Goal: Use online tool/utility: Utilize a website feature to perform a specific function

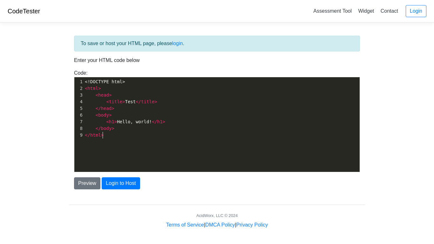
scroll to position [2, 0]
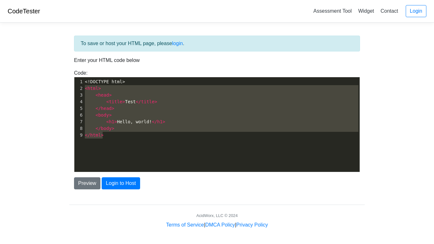
type textarea "<!DOCTYPE html> <html> <head> <title>Test</title> </head> <body> <h1>Hello, wor…"
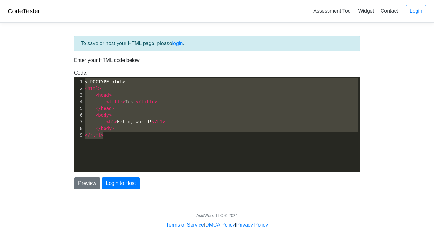
drag, startPoint x: 155, startPoint y: 133, endPoint x: 71, endPoint y: 77, distance: 101.3
click at [71, 77] on div "Code: <!DOCTYPE html> <html> <head> <title>Test</title> </head> <body> <h1>Hell…" at bounding box center [216, 120] width 295 height 103
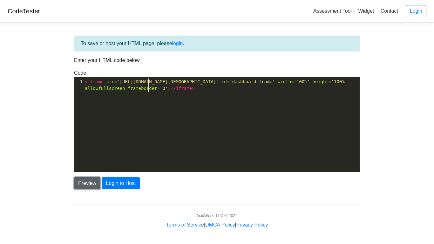
click at [78, 180] on button "Preview" at bounding box center [87, 183] width 26 height 12
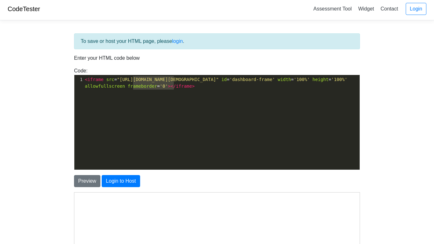
type textarea "<iframe src="[URL][DOMAIN_NAME][DEMOGRAPHIC_DATA]" id='"
drag, startPoint x: 174, startPoint y: 89, endPoint x: 53, endPoint y: 76, distance: 121.6
click at [53, 76] on body "CodeTester Assessment Tool Widget Contact Login To save or host your HTML page,…" at bounding box center [217, 179] width 434 height 363
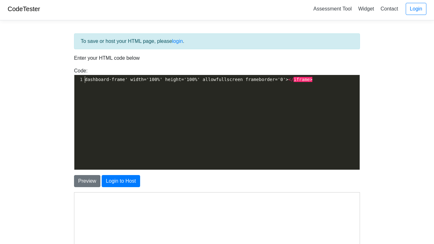
type textarea "/iframe>"
type textarea "dashboard-frame' width='100%' height='100%' allowfullscreen frameborder='0'></i…"
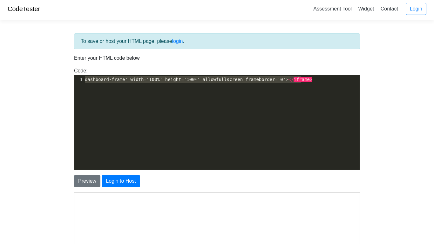
drag, startPoint x: 329, startPoint y: 81, endPoint x: 2, endPoint y: 72, distance: 326.8
click at [2, 72] on body "CodeTester Assessment Tool Widget Contact Login To save or host your HTML page,…" at bounding box center [217, 179] width 434 height 363
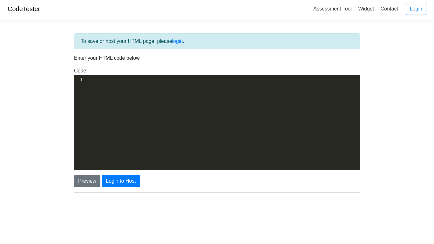
click at [169, 70] on div "Code: <!DOCTYPE html> <html> <head> <title>Test</title> </head> <body> <h1>Hell…" at bounding box center [216, 118] width 295 height 103
click at [164, 86] on div "​ x 1 ​" at bounding box center [221, 127] width 295 height 104
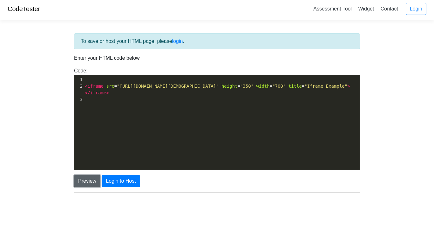
click at [79, 179] on button "Preview" at bounding box center [87, 181] width 26 height 12
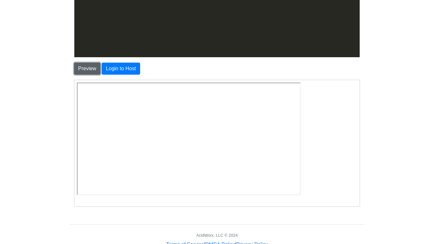
scroll to position [0, 0]
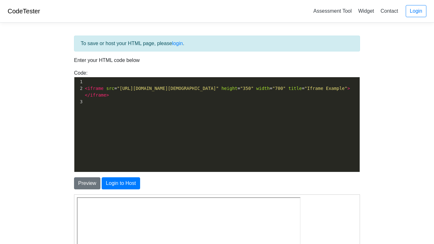
click at [263, 103] on div "​ x 1 ​ 2 < iframe src = "[URL][DOMAIN_NAME][DEMOGRAPHIC_DATA]" height = "350" …" at bounding box center [221, 129] width 295 height 104
type textarea "</body>"
type textarea "</html>"
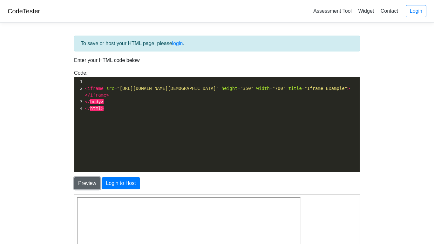
click at [92, 179] on button "Preview" at bounding box center [87, 183] width 26 height 12
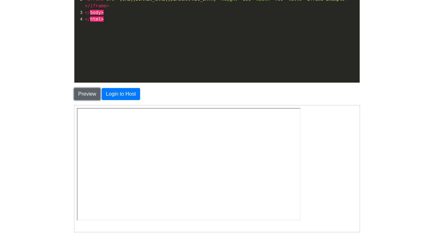
scroll to position [0, 0]
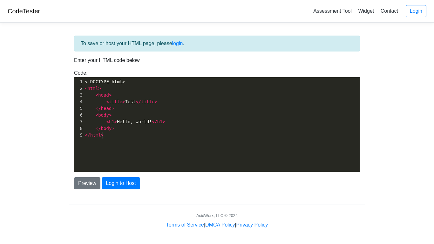
scroll to position [2, 0]
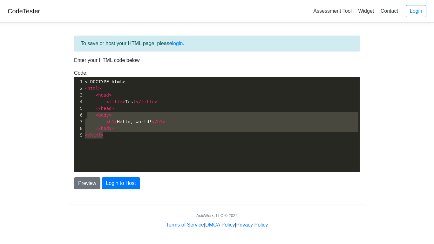
type textarea "<!DOCTYPE html> <html> <head> <title>Test</title> </head> <body> <h1>Hello, wor…"
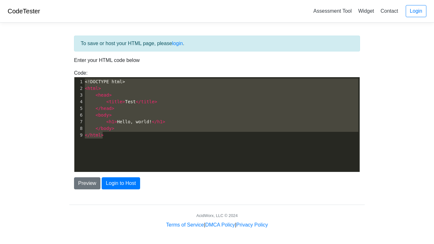
drag, startPoint x: 126, startPoint y: 155, endPoint x: 73, endPoint y: 75, distance: 95.9
click at [73, 75] on div "Code: <!DOCTYPE html> <html> <head> <title>Test</title> </head> <body> <h1>Hell…" at bounding box center [216, 120] width 295 height 103
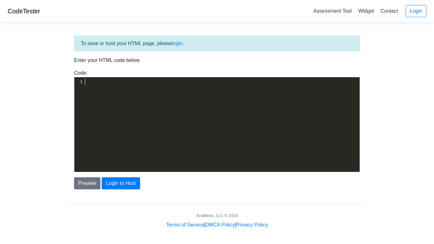
click at [122, 81] on pre "​" at bounding box center [221, 81] width 276 height 7
paste textarea "d"
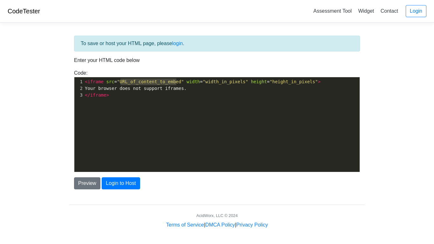
type textarea "URL_of_content_to_embed"
drag, startPoint x: 176, startPoint y: 83, endPoint x: 118, endPoint y: 82, distance: 57.8
click at [118, 82] on span ""URL_of_content_to_embed"" at bounding box center [150, 81] width 67 height 5
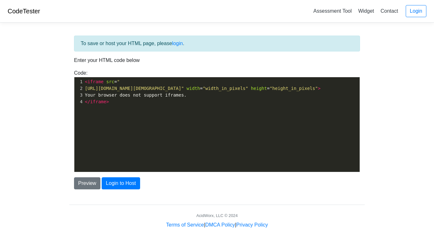
click at [87, 89] on span "https://nzp.gay/"" at bounding box center [134, 88] width 99 height 5
click at [84, 89] on pre "https://nzp.gay/" width = "width_in_pixels" height = "height_in_pixels" >" at bounding box center [221, 88] width 276 height 7
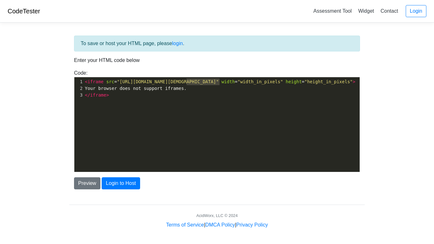
type textarea "idth_in_pixels"
drag, startPoint x: 218, startPoint y: 83, endPoint x: 183, endPoint y: 83, distance: 35.6
click at [237, 83] on span ""width_in_pixels"" at bounding box center [259, 81] width 45 height 5
type textarea "350"
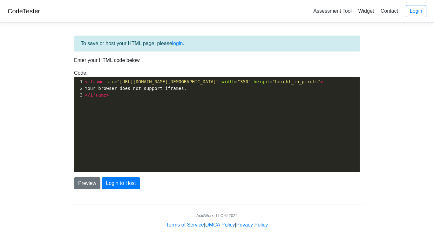
click at [272, 82] on span ""height_in_pixels"" at bounding box center [296, 81] width 48 height 5
type textarea "height_in_pixels"
drag, startPoint x: 255, startPoint y: 82, endPoint x: 215, endPoint y: 82, distance: 39.4
click at [272, 82] on span ""height_in_pixels"" at bounding box center [296, 81] width 48 height 5
type textarea "700"
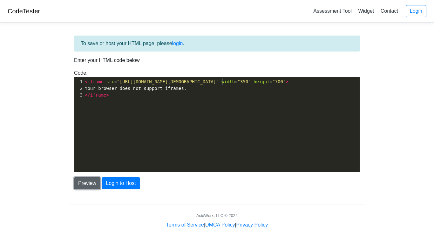
click at [84, 181] on button "Preview" at bounding box center [87, 183] width 26 height 12
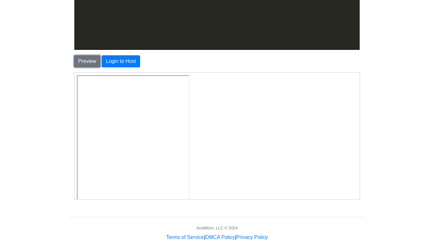
scroll to position [0, 0]
